Goal: Find specific page/section: Find specific page/section

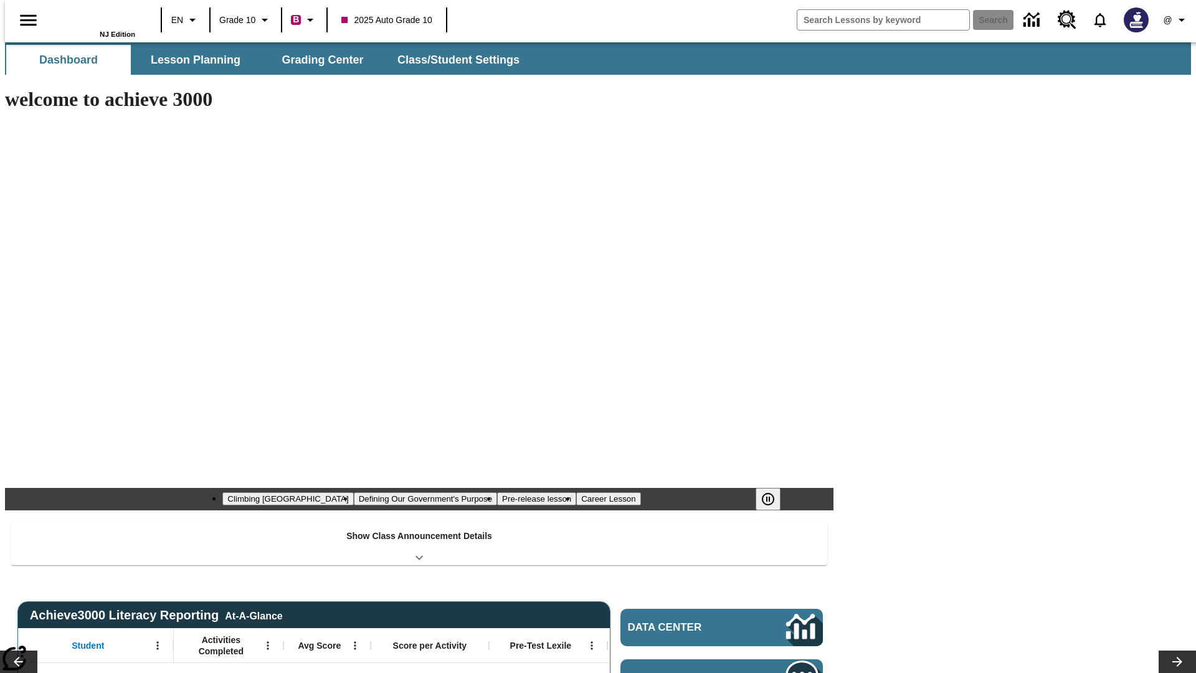
type input "-1"
click at [23, 20] on icon "Open side menu" at bounding box center [28, 19] width 16 height 11
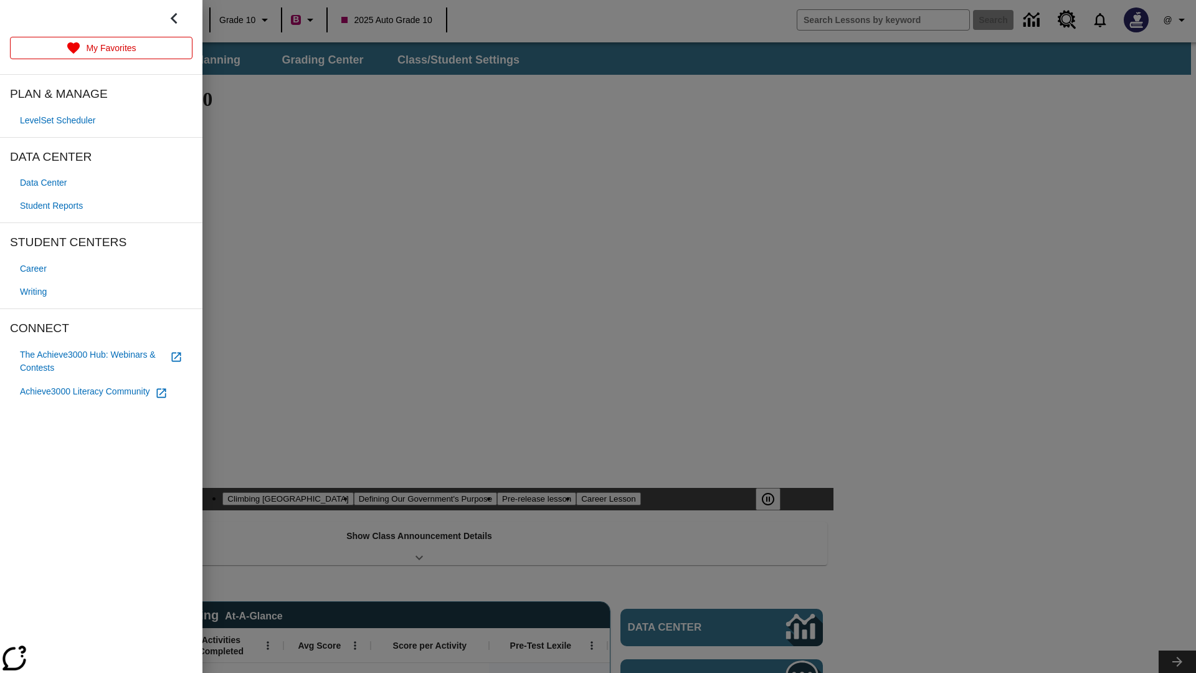
click at [54, 206] on span "Student Reports" at bounding box center [51, 205] width 63 height 13
